Goal: Check status: Verify the current state of an ongoing process or item

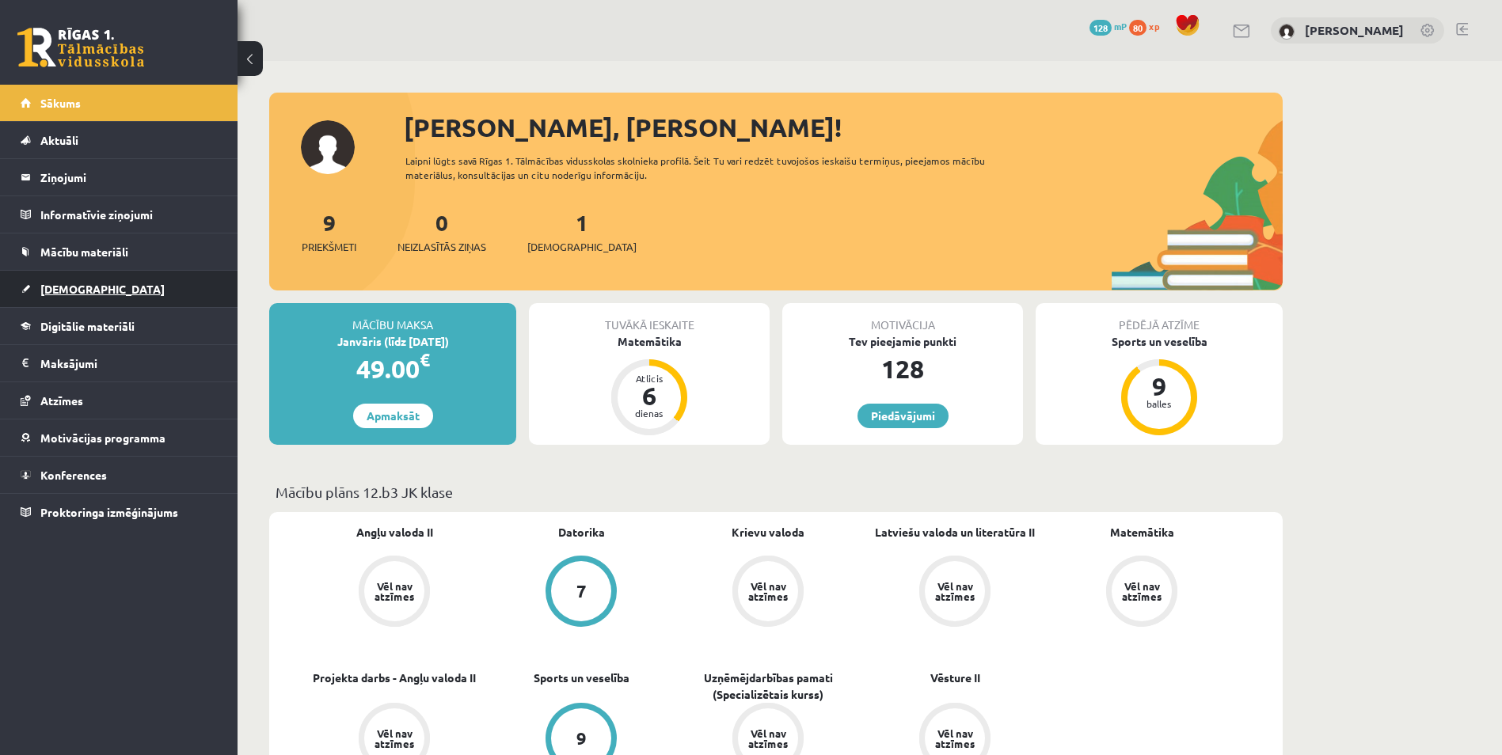
click at [98, 290] on link "[DEMOGRAPHIC_DATA]" at bounding box center [119, 289] width 197 height 36
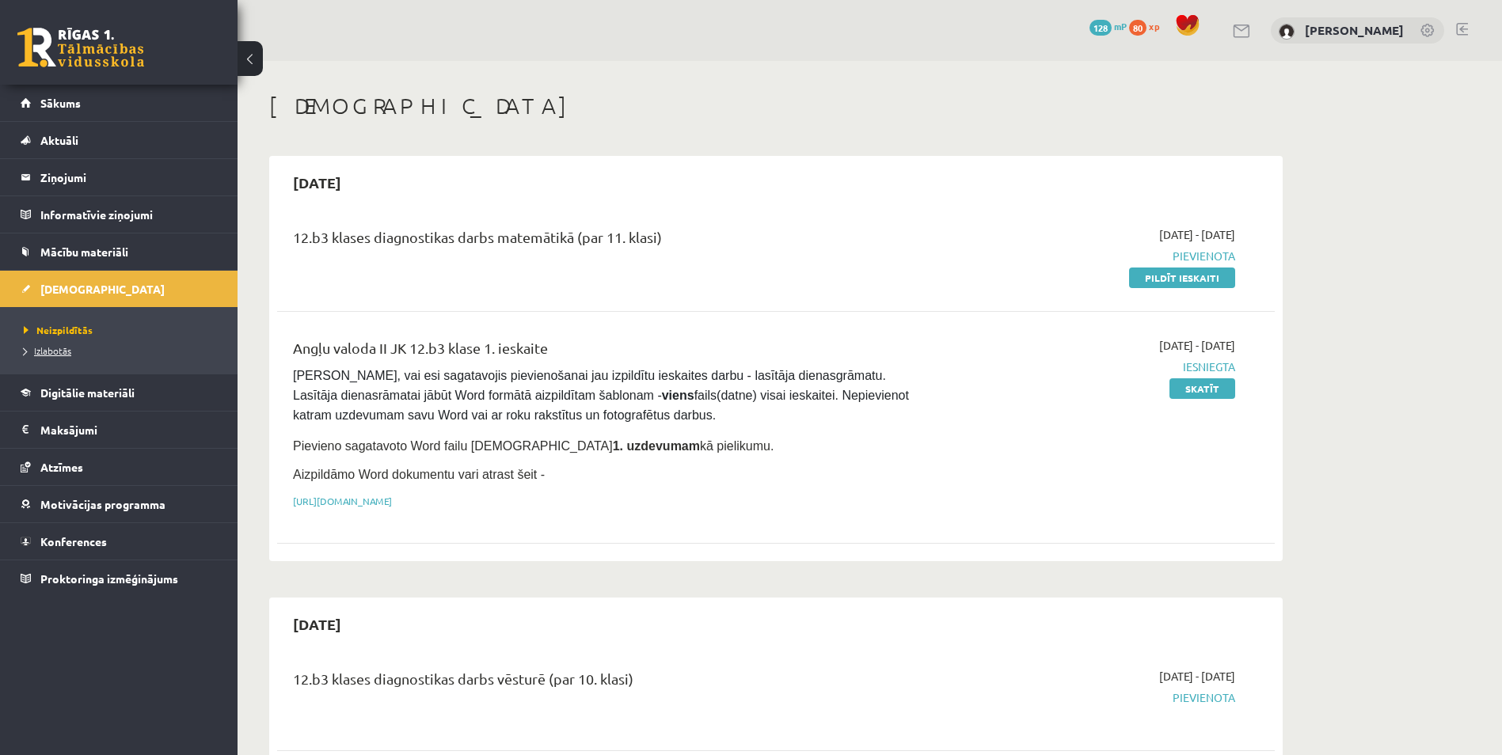
click at [39, 349] on span "Izlabotās" at bounding box center [48, 350] width 48 height 13
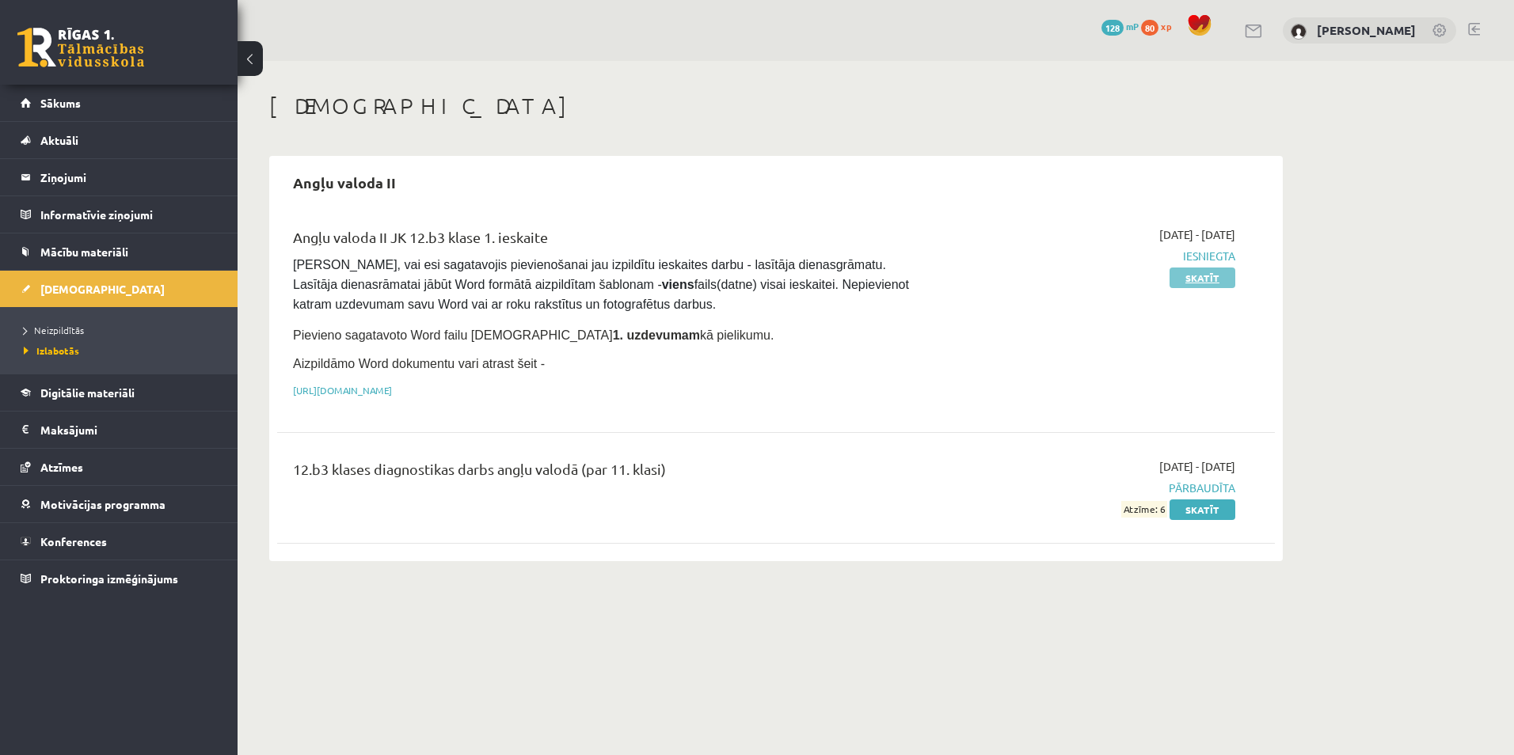
click at [1186, 282] on link "Skatīt" at bounding box center [1203, 278] width 66 height 21
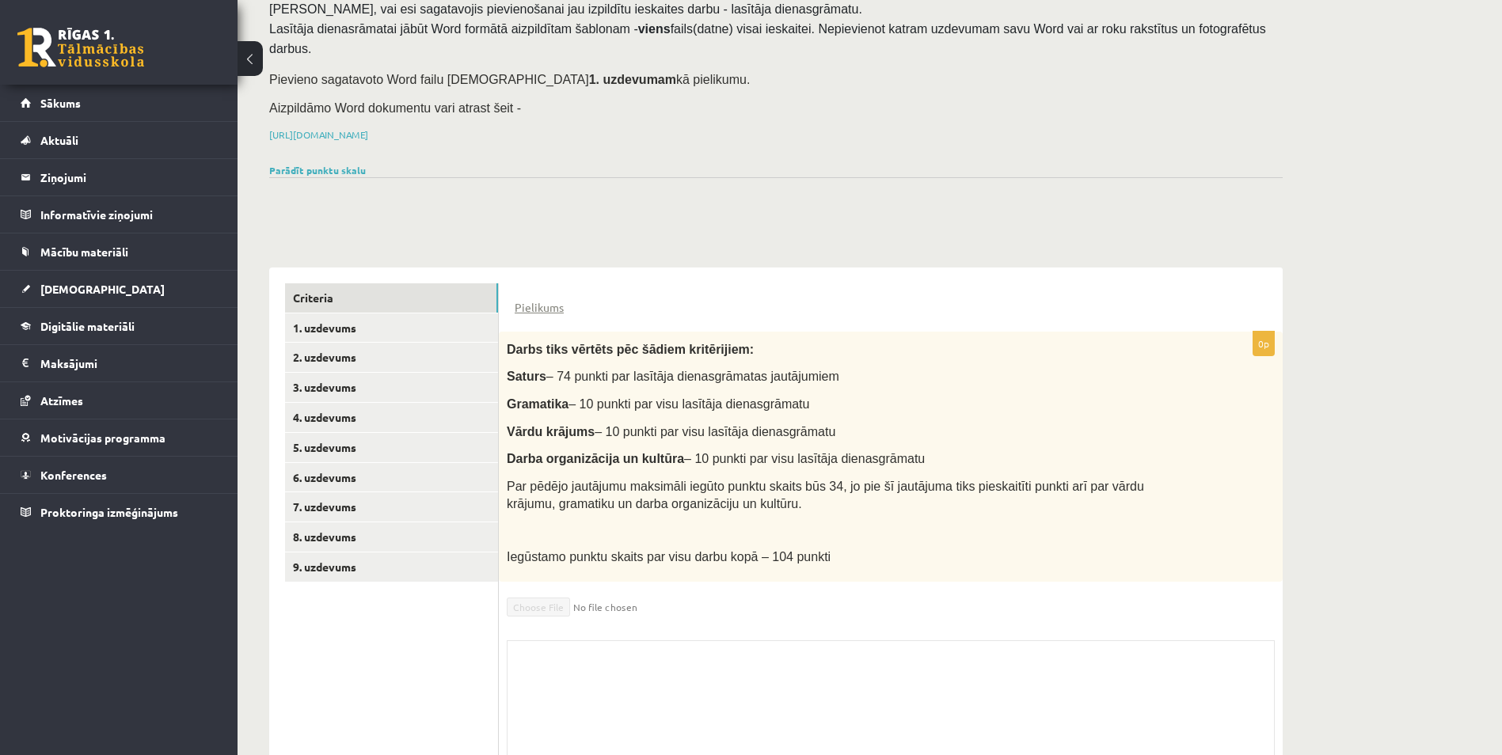
scroll to position [196, 0]
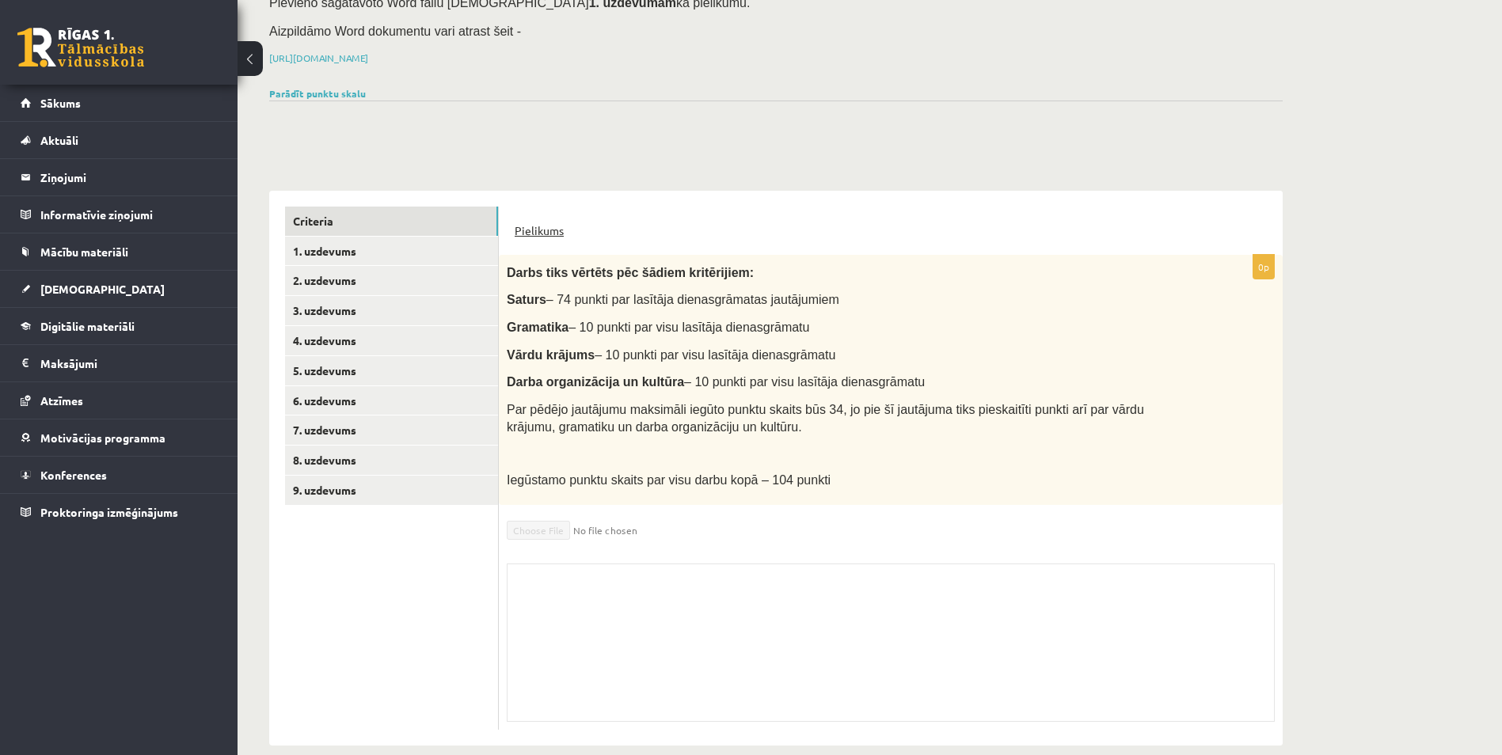
click at [553, 223] on link "Pielikums" at bounding box center [539, 231] width 49 height 17
click at [346, 237] on link "1. uzdevums" at bounding box center [391, 251] width 213 height 29
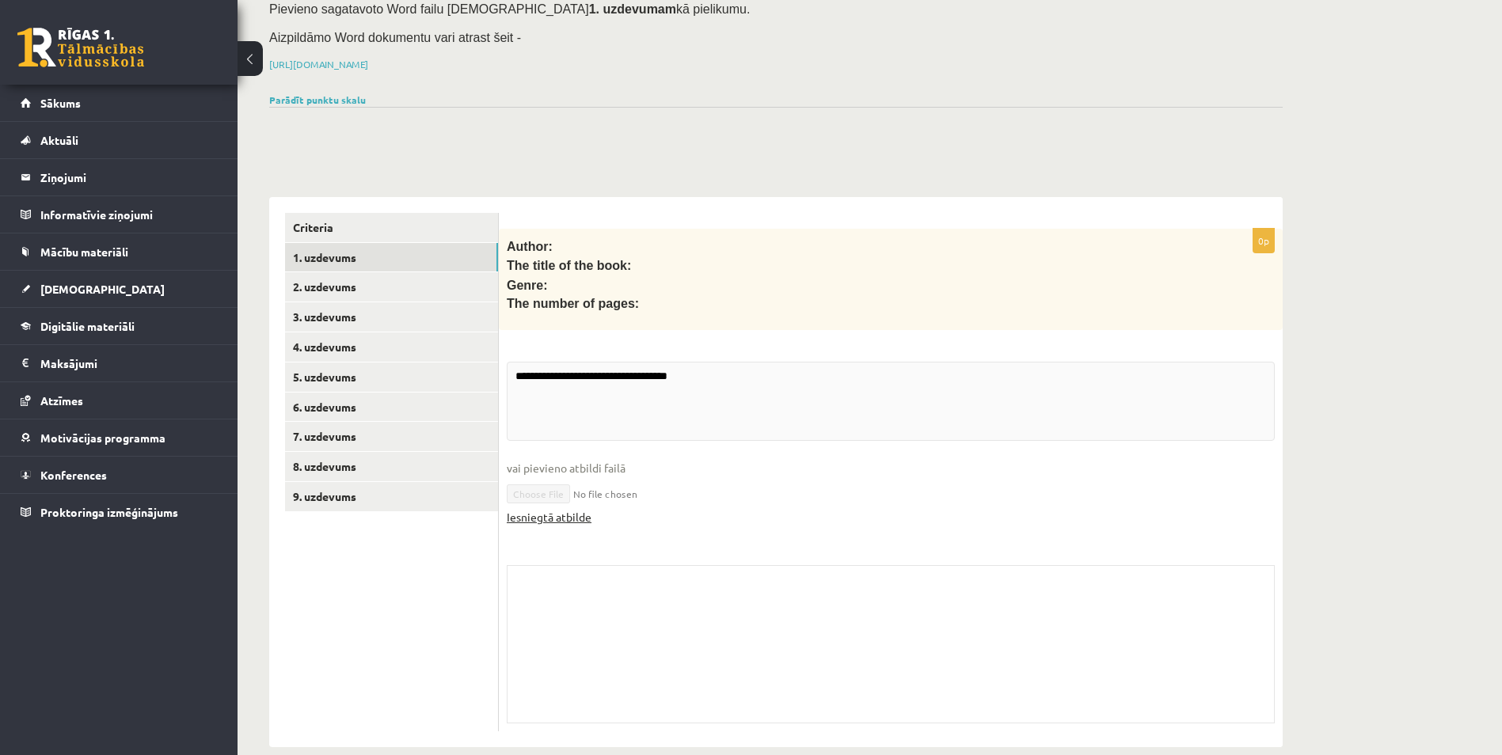
click at [569, 509] on link "Iesniegtā atbilde" at bounding box center [549, 517] width 85 height 17
